Goal: Information Seeking & Learning: Learn about a topic

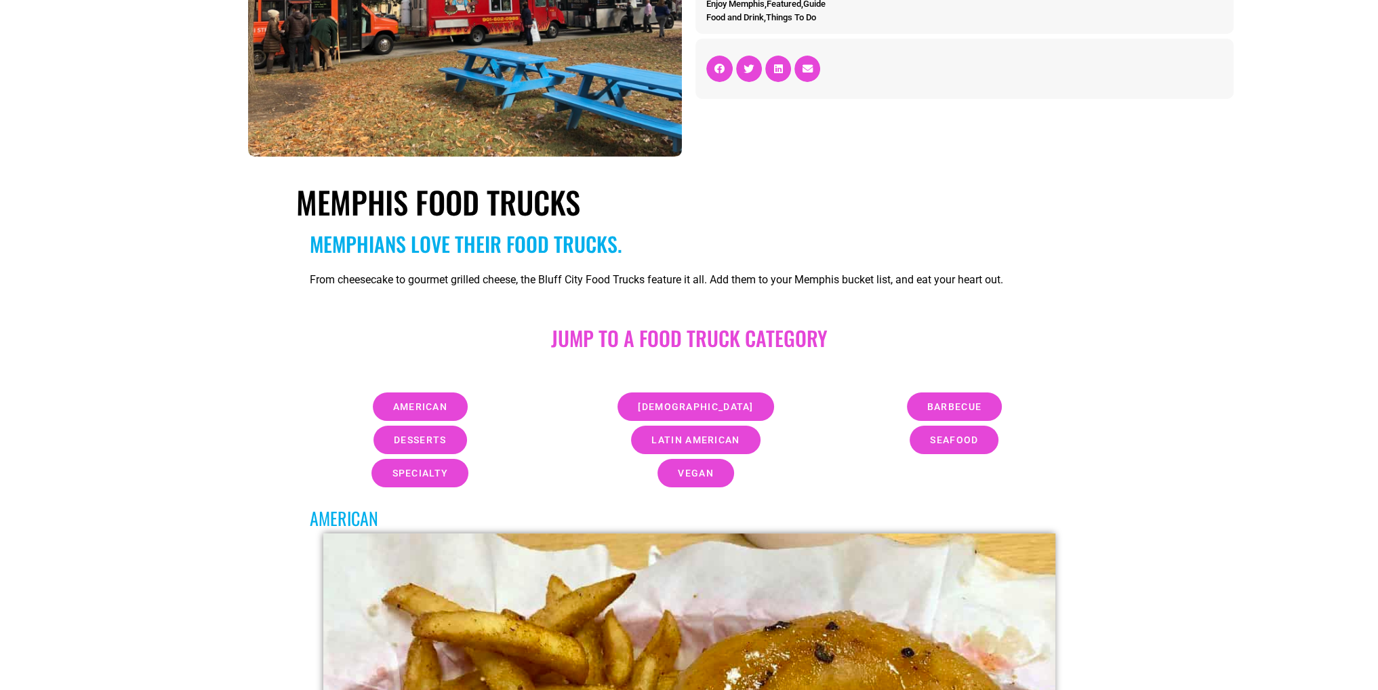
scroll to position [271, 0]
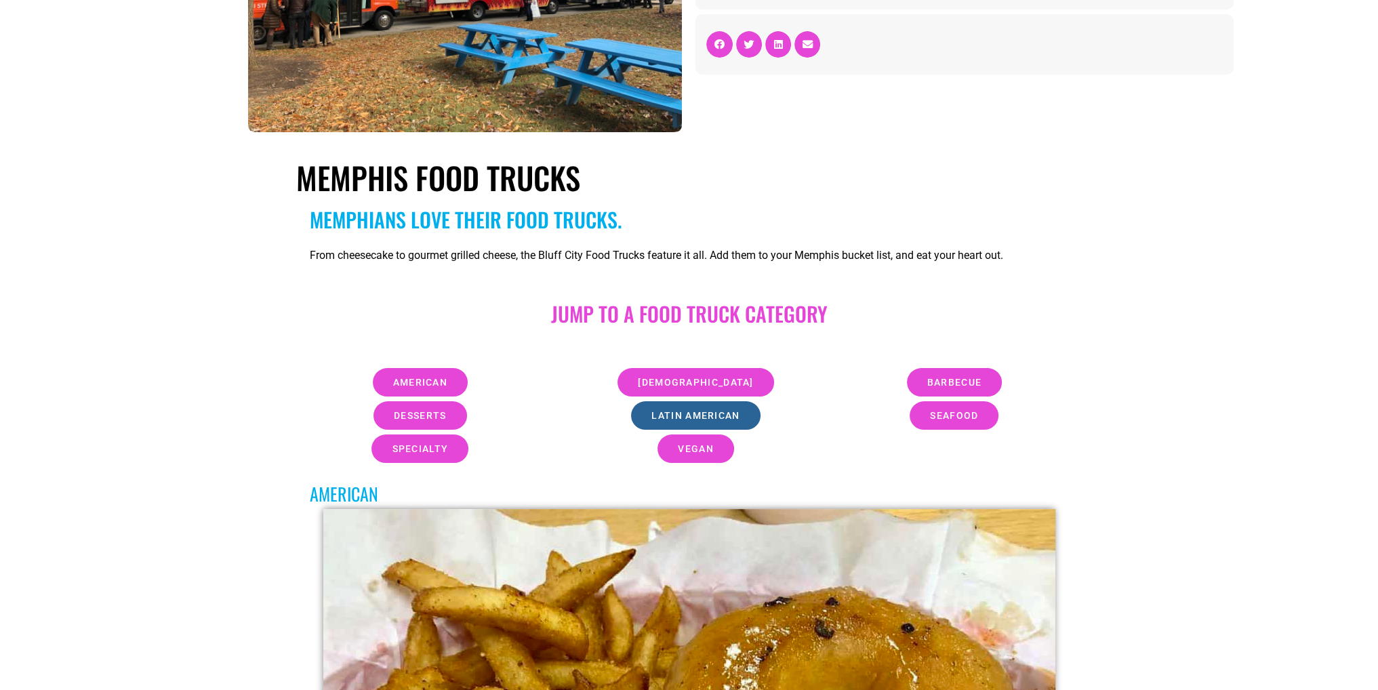
click at [719, 424] on link "latin american" at bounding box center [695, 415] width 129 height 28
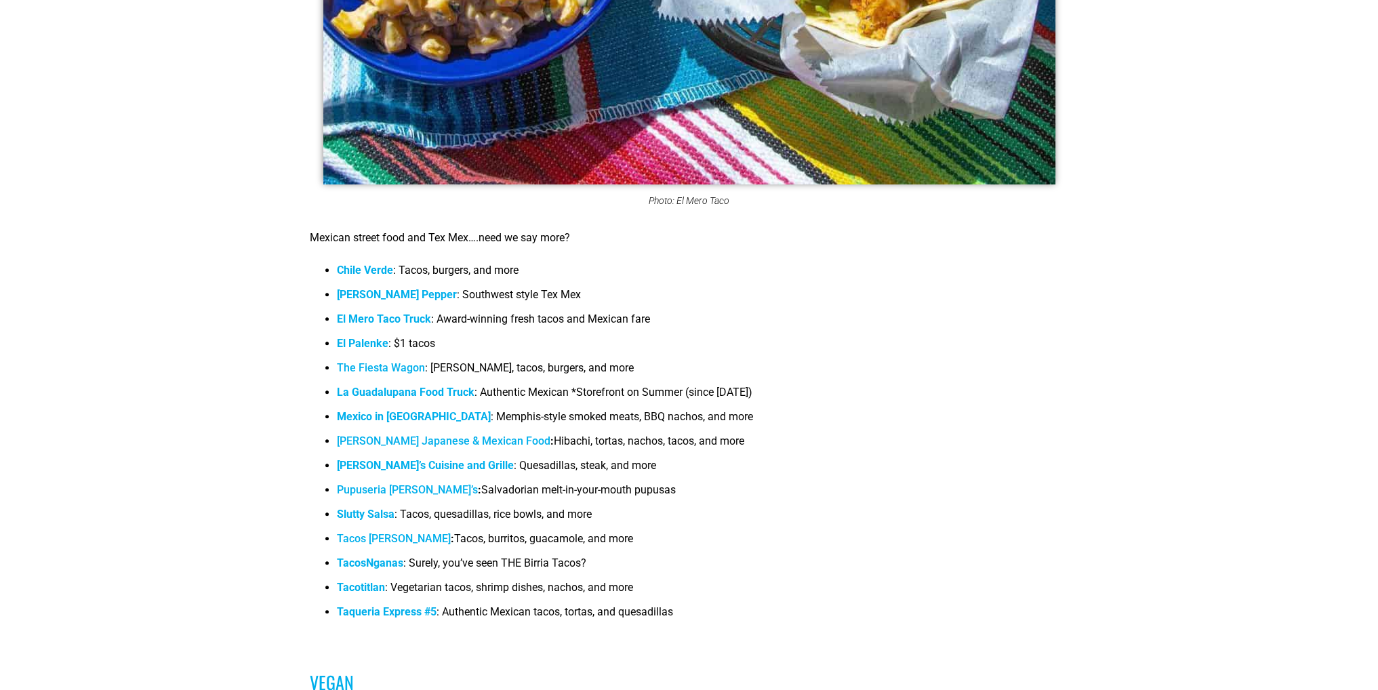
scroll to position [7995, 0]
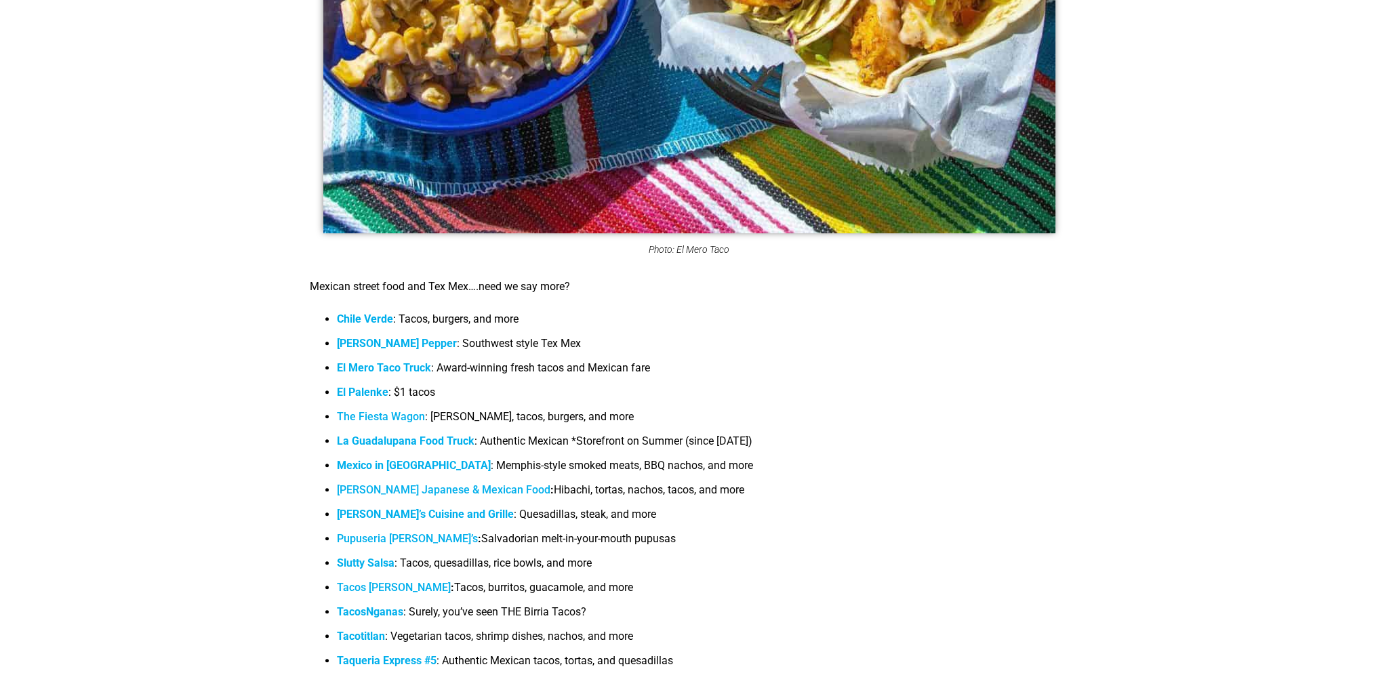
click at [375, 312] on strong "Chile Verde" at bounding box center [365, 318] width 56 height 13
click at [388, 337] on b "[PERSON_NAME] Pepper" at bounding box center [397, 343] width 120 height 13
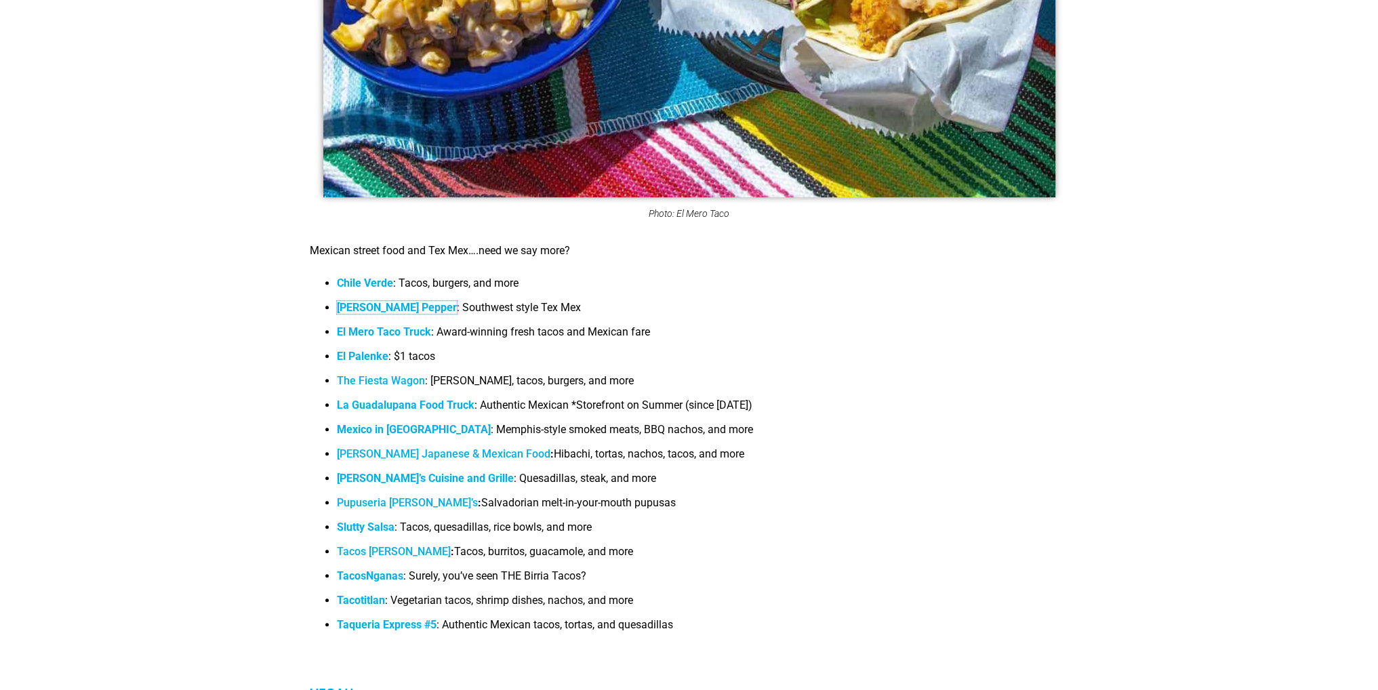
scroll to position [8063, 0]
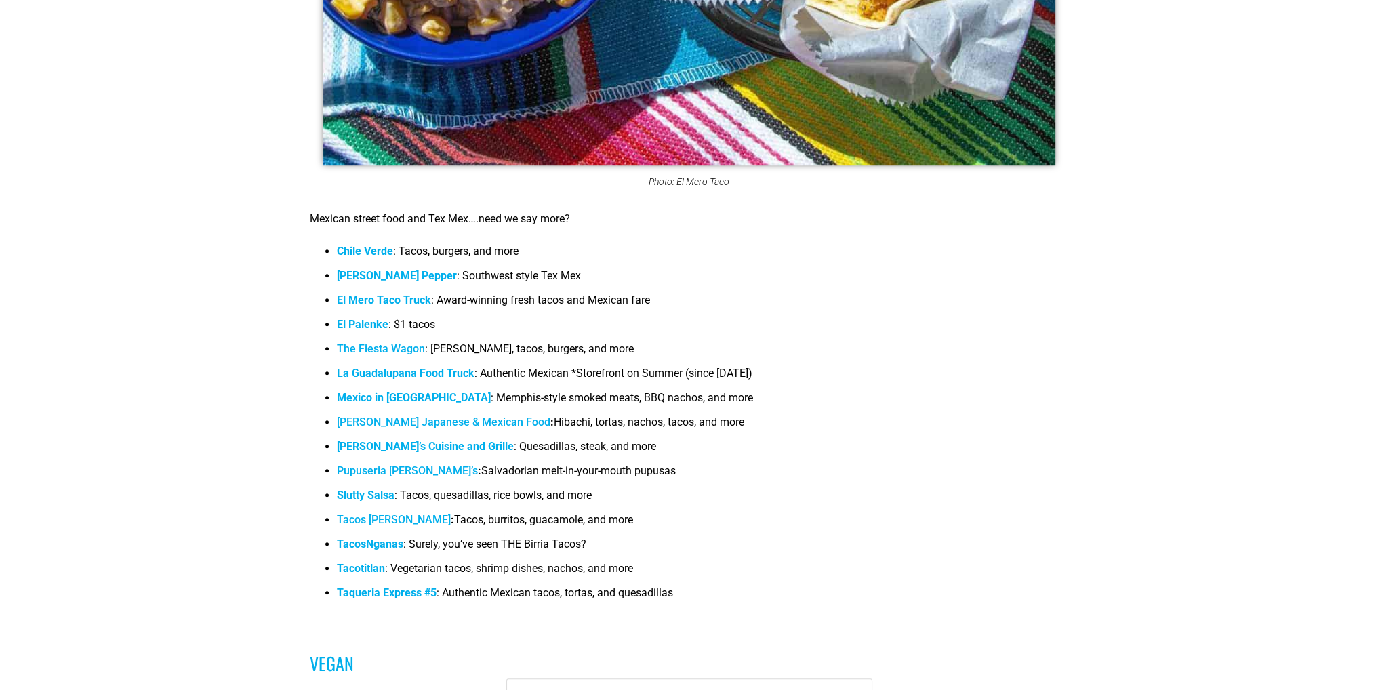
click at [371, 293] on b "El Mero Taco Truck" at bounding box center [384, 299] width 94 height 13
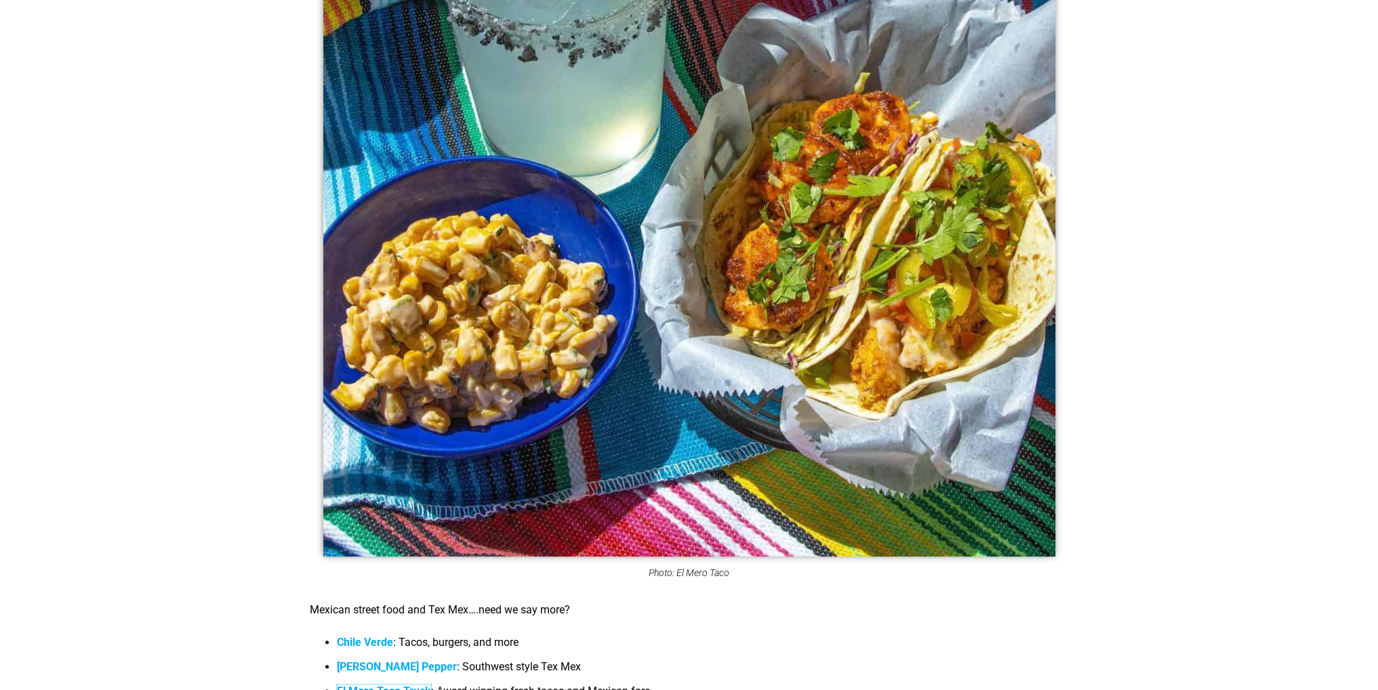
scroll to position [7521, 0]
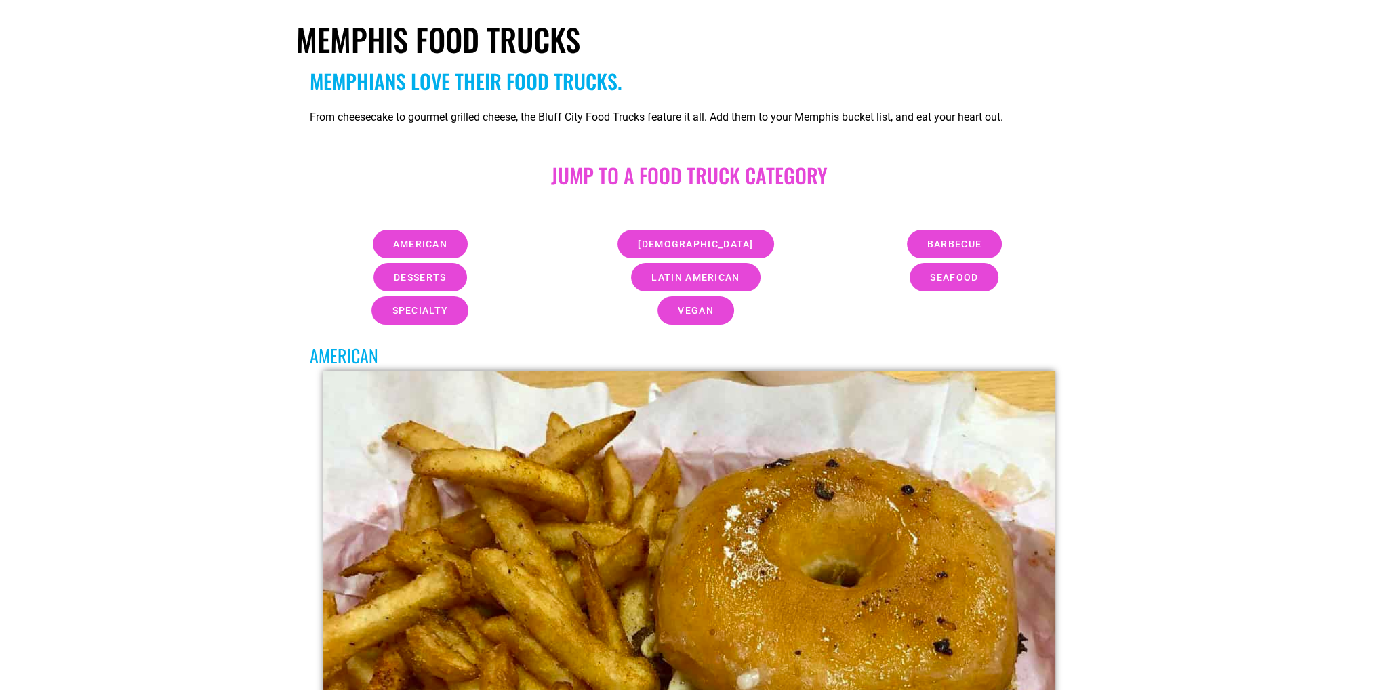
scroll to position [542, 0]
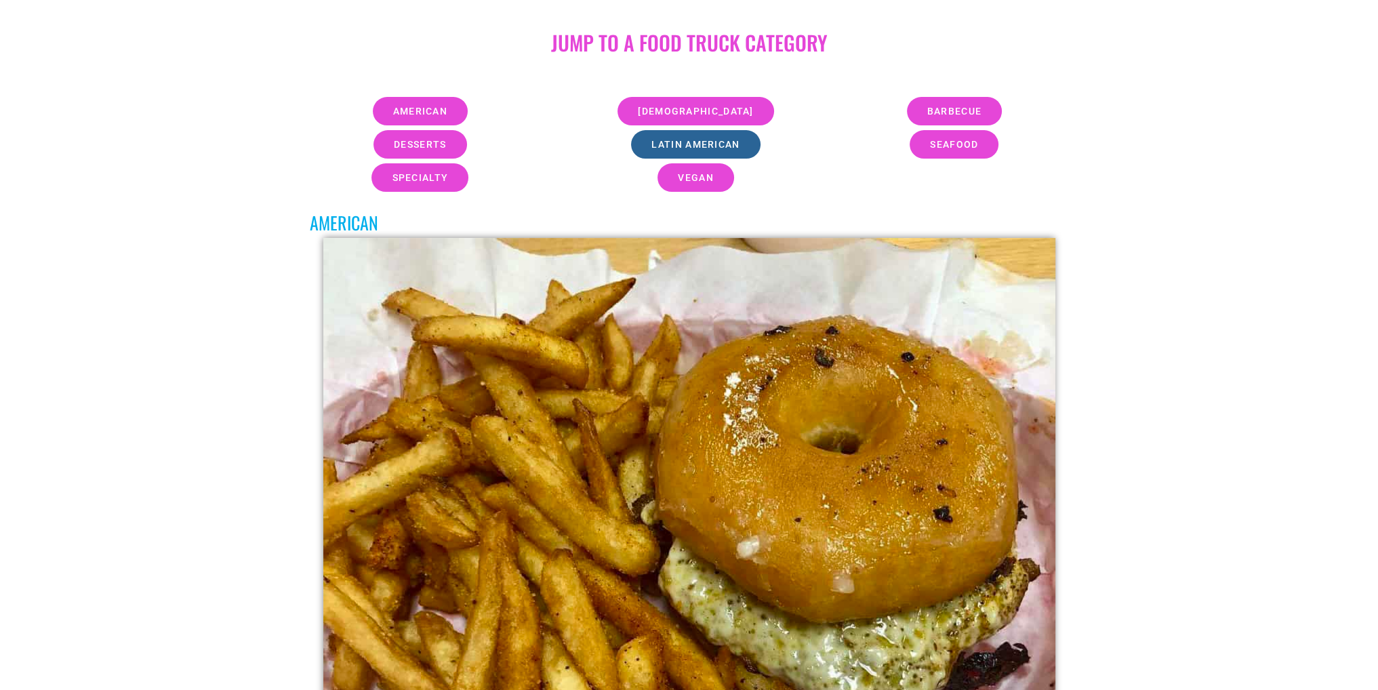
click at [709, 140] on span "latin american" at bounding box center [695, 144] width 88 height 9
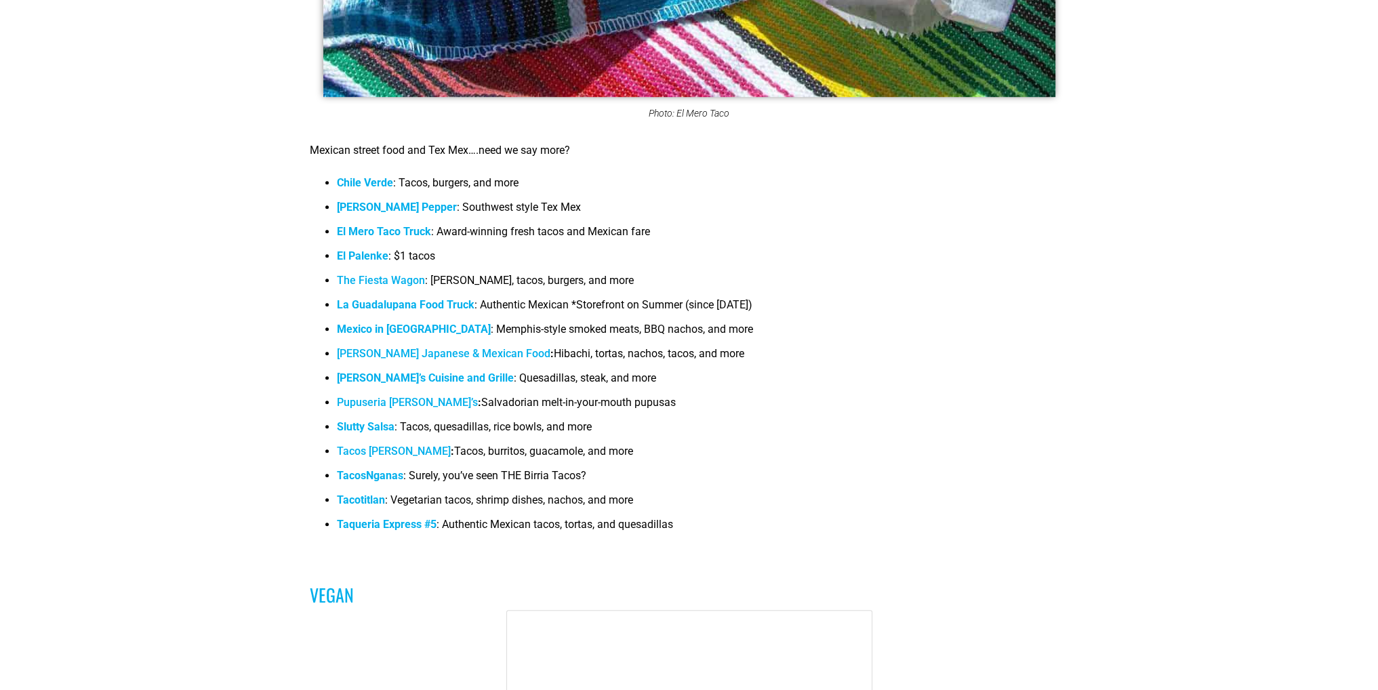
scroll to position [8199, 0]
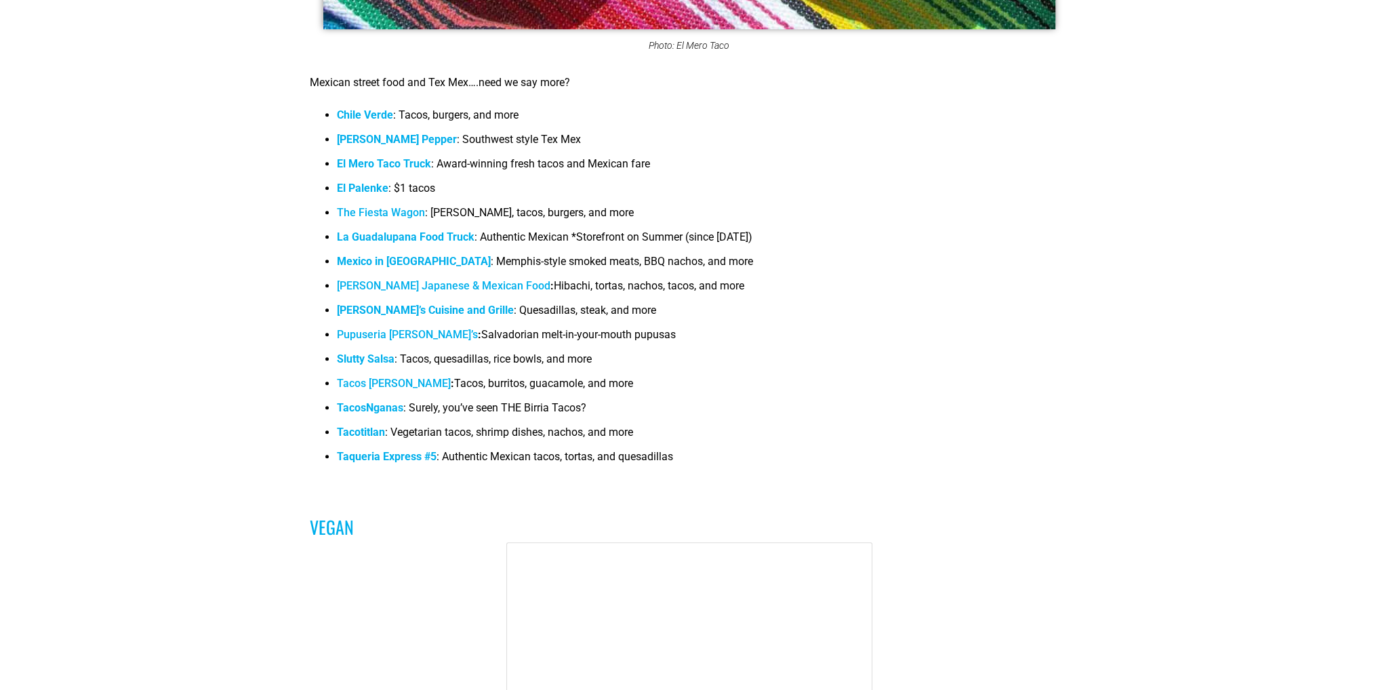
click at [362, 182] on strong "El Palenke" at bounding box center [363, 188] width 52 height 13
click at [382, 206] on link "The Fiesta Wagon" at bounding box center [381, 212] width 88 height 13
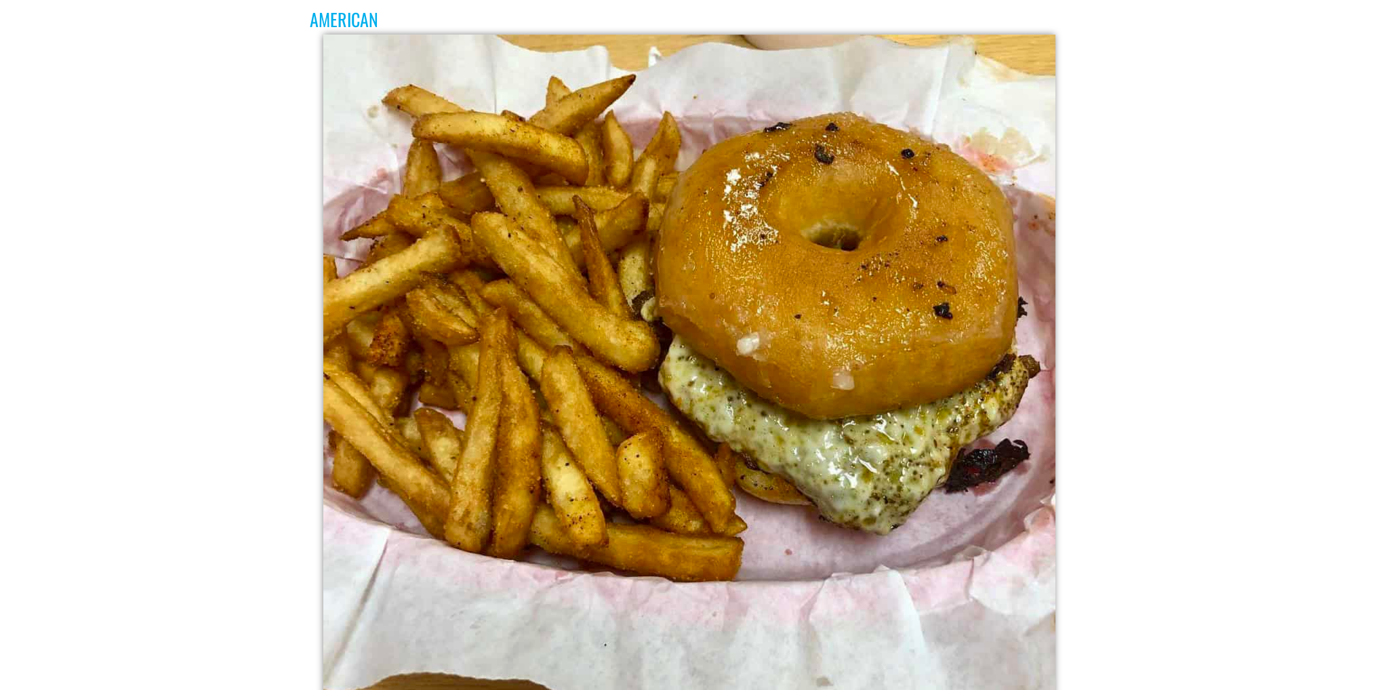
scroll to position [407, 0]
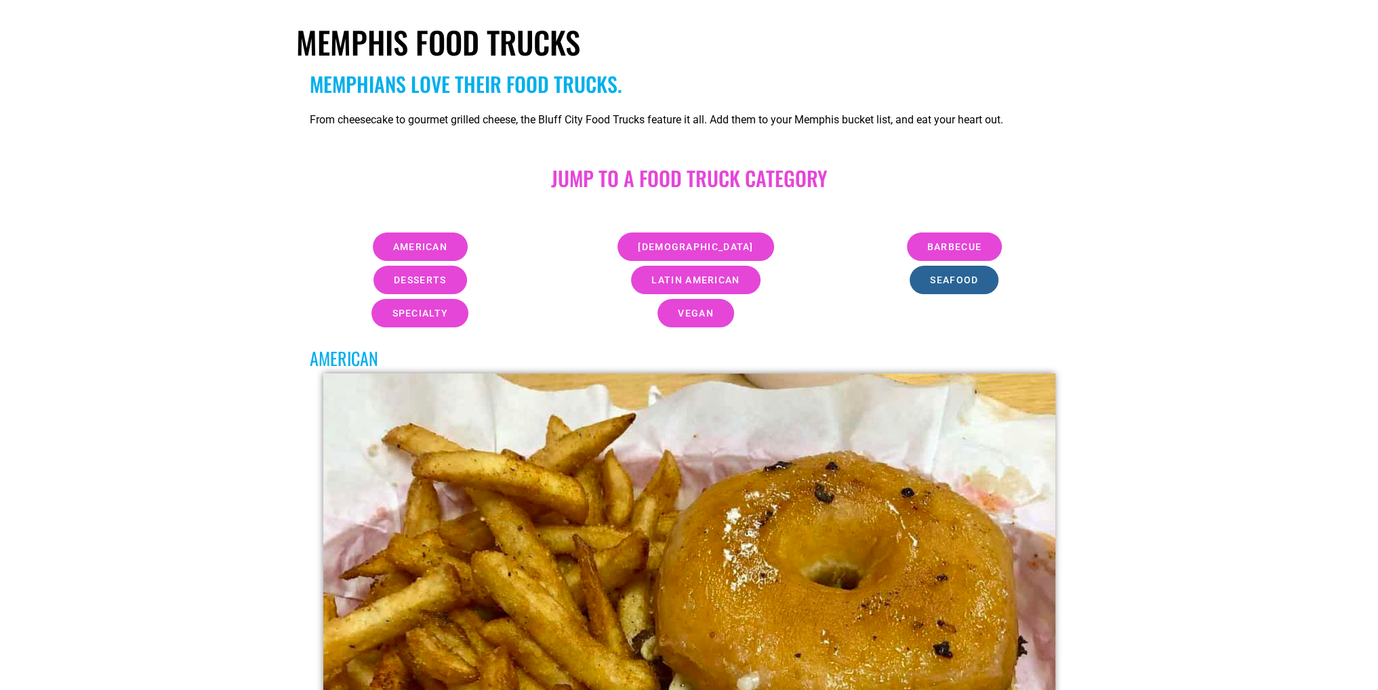
click at [958, 279] on span "seafood" at bounding box center [954, 279] width 48 height 9
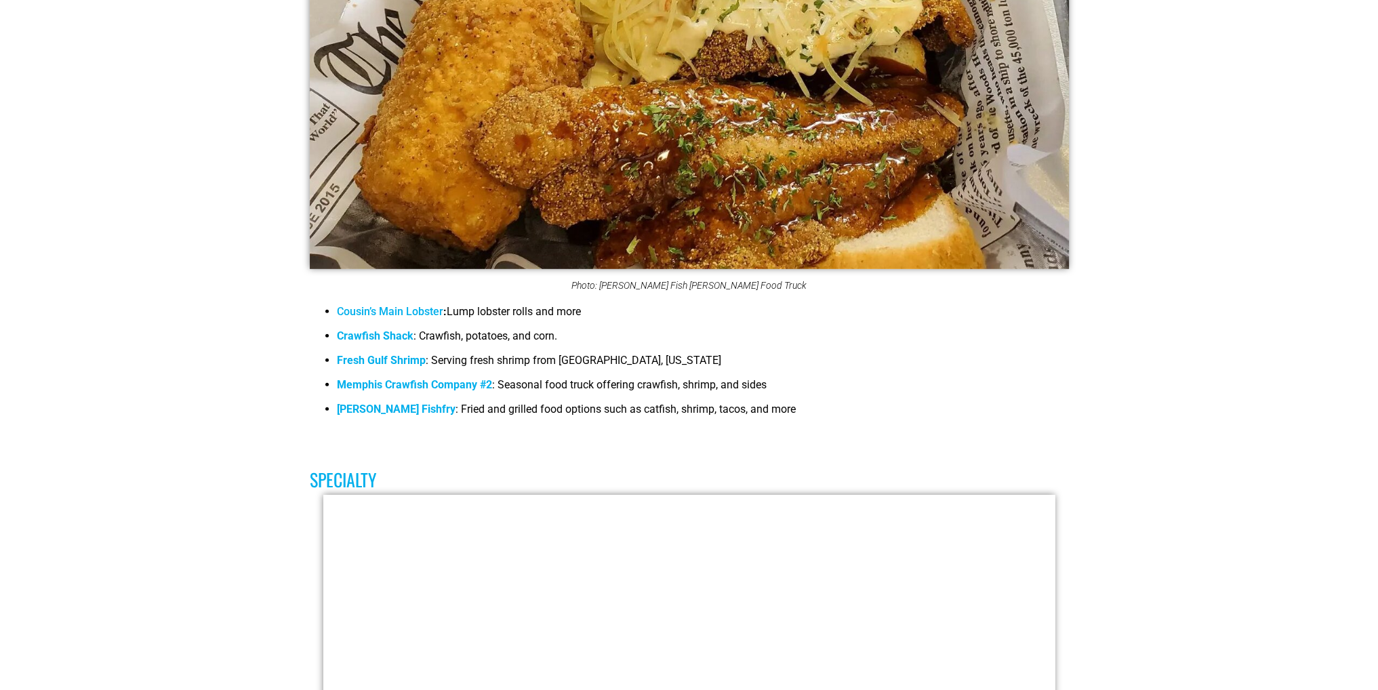
scroll to position [5590, 0]
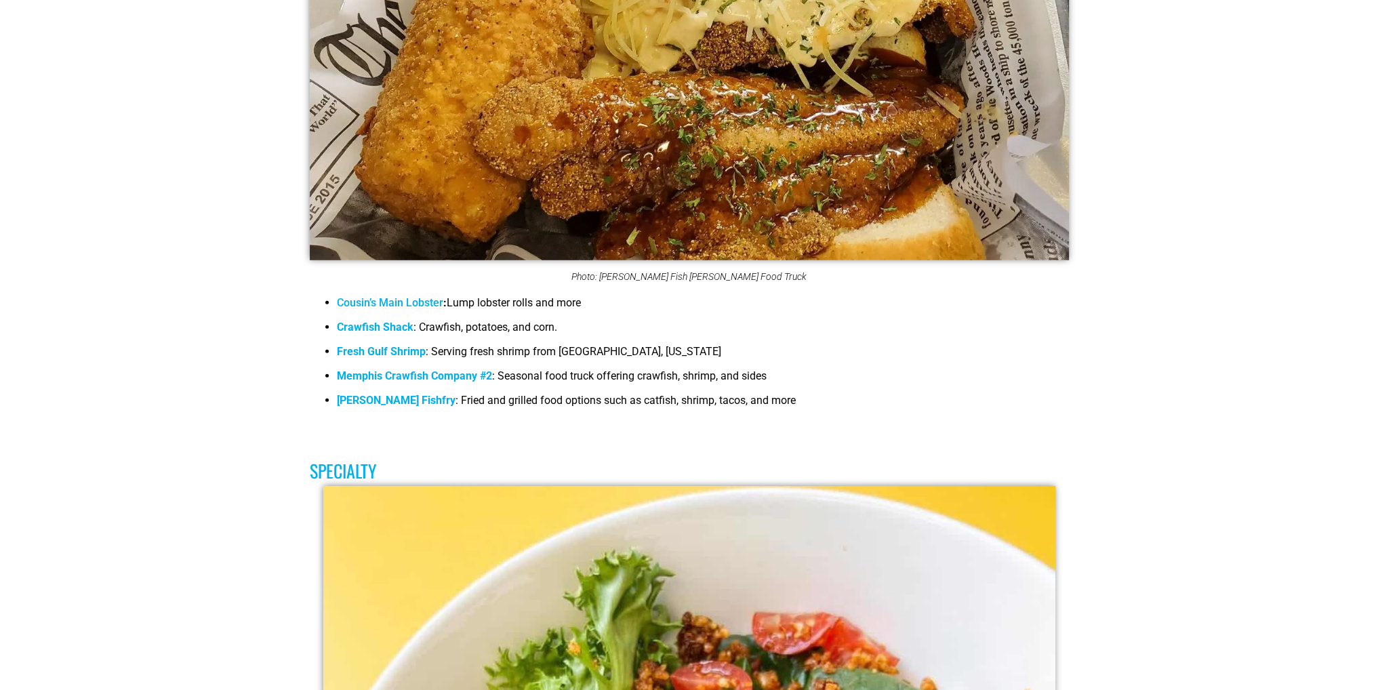
click at [395, 296] on link "Cousin’s Main Lobster" at bounding box center [390, 302] width 106 height 13
click at [409, 369] on strong "Memphis Crawfish Company #2" at bounding box center [414, 375] width 155 height 13
